Goal: Task Accomplishment & Management: Manage account settings

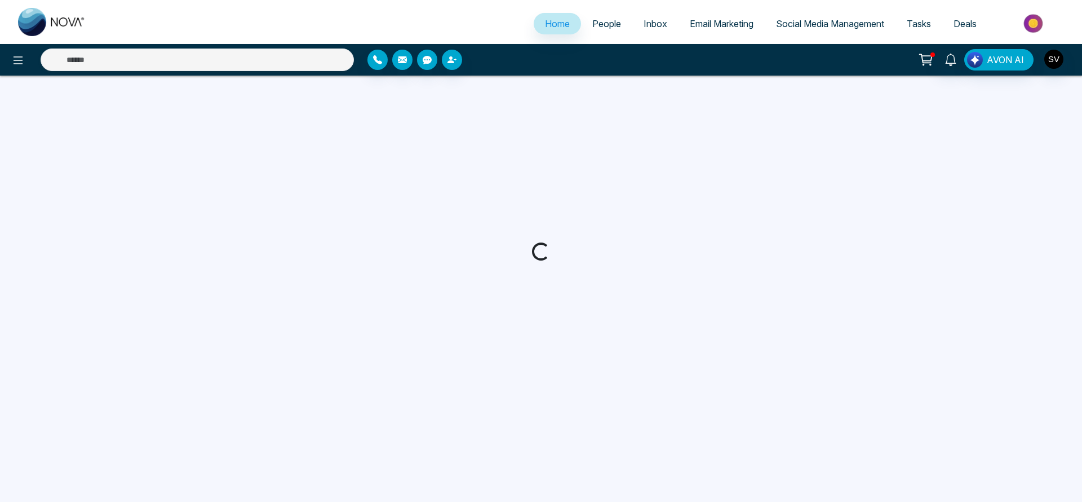
select select "*"
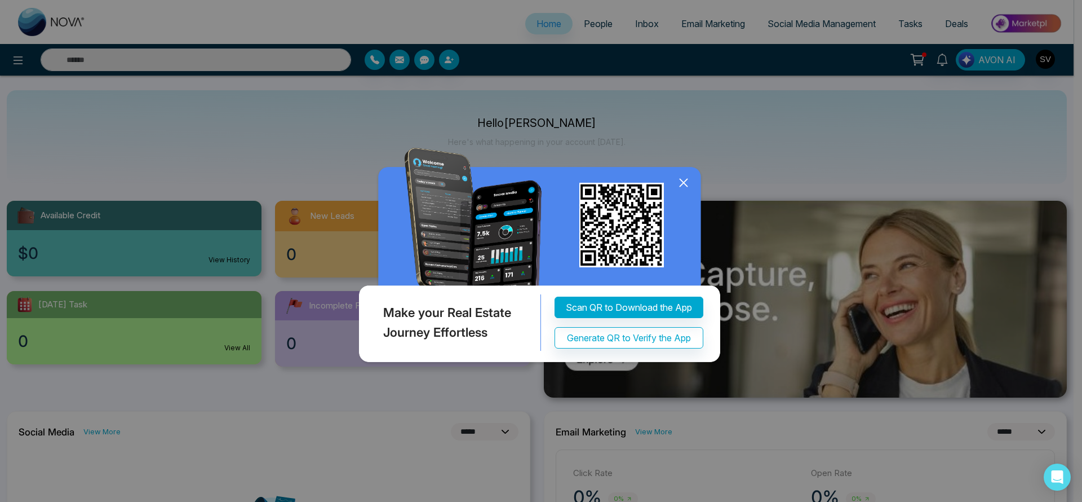
click at [685, 176] on icon at bounding box center [683, 182] width 17 height 17
